Goal: Transaction & Acquisition: Purchase product/service

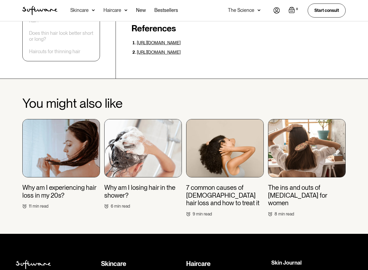
scroll to position [1215, 0]
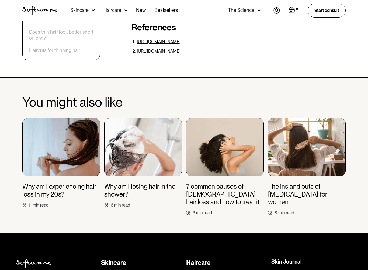
click at [229, 144] on img at bounding box center [225, 147] width 78 height 58
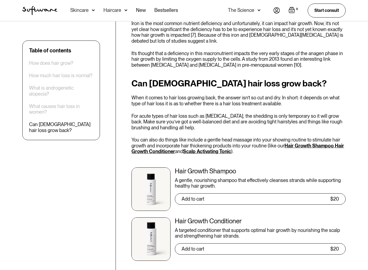
scroll to position [1299, 0]
click at [324, 217] on div "Hair Growth Conditioner" at bounding box center [260, 221] width 171 height 8
